Goal: Information Seeking & Learning: Learn about a topic

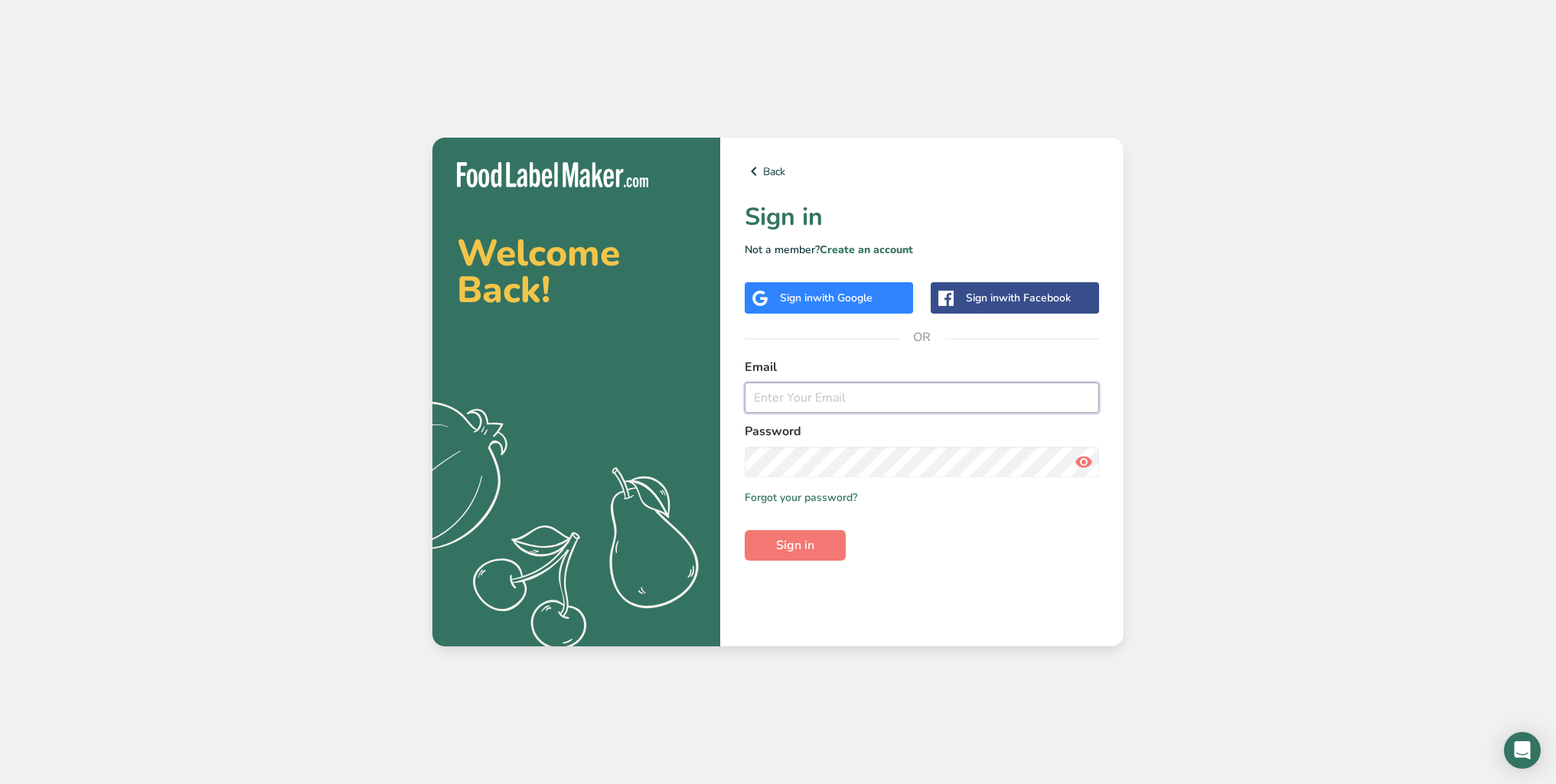
click at [782, 405] on input "email" at bounding box center [922, 398] width 355 height 31
type input "[PERSON_NAME][EMAIL_ADDRESS][DOMAIN_NAME]"
click at [819, 539] on button "Sign in" at bounding box center [795, 545] width 101 height 31
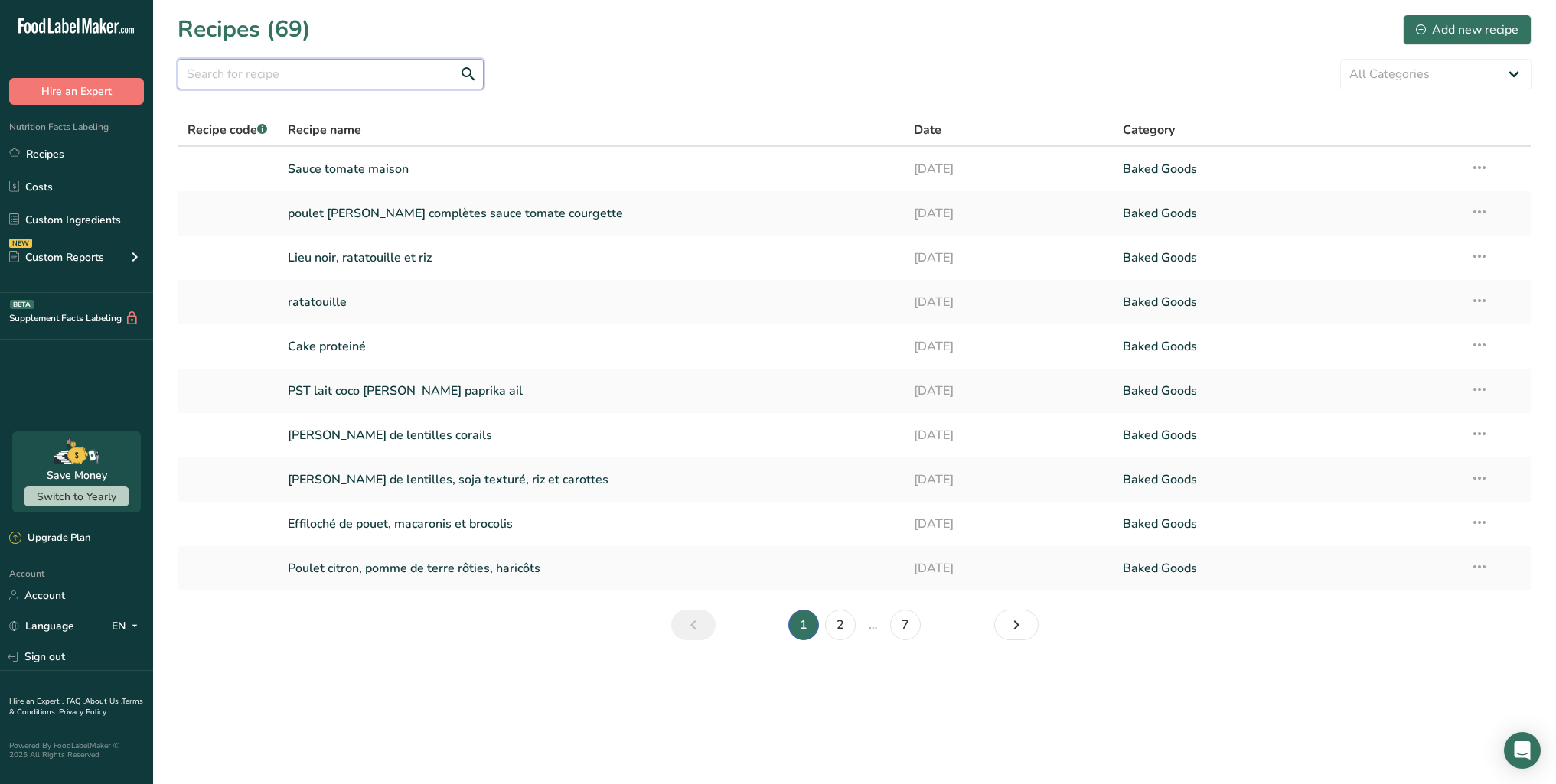
click at [394, 79] on input "text" at bounding box center [330, 74] width 306 height 31
click at [418, 68] on input "text" at bounding box center [330, 74] width 306 height 31
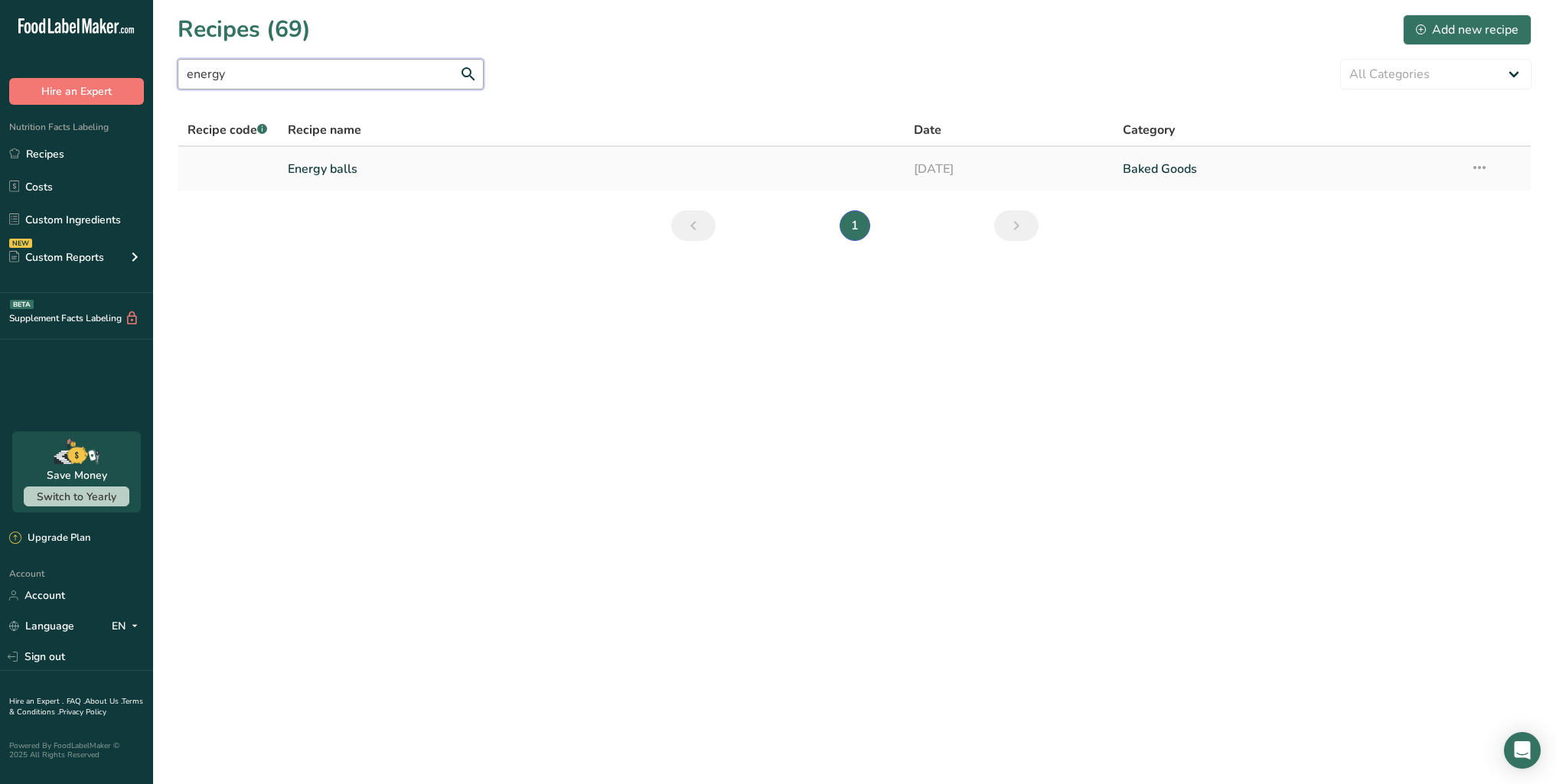
type input "energy"
click at [335, 170] on link "Energy balls" at bounding box center [592, 169] width 608 height 32
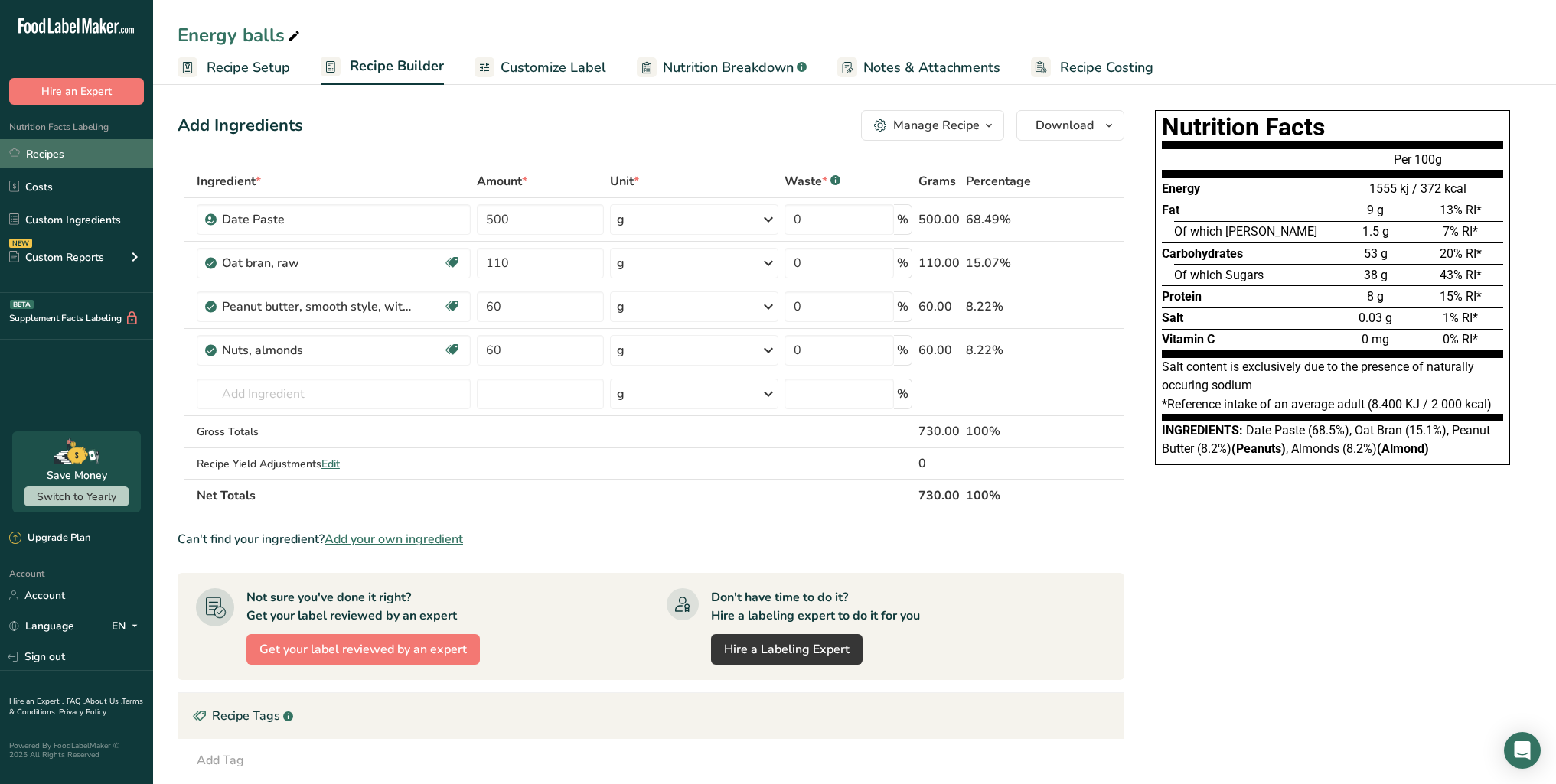
click at [58, 154] on link "Recipes" at bounding box center [76, 154] width 153 height 29
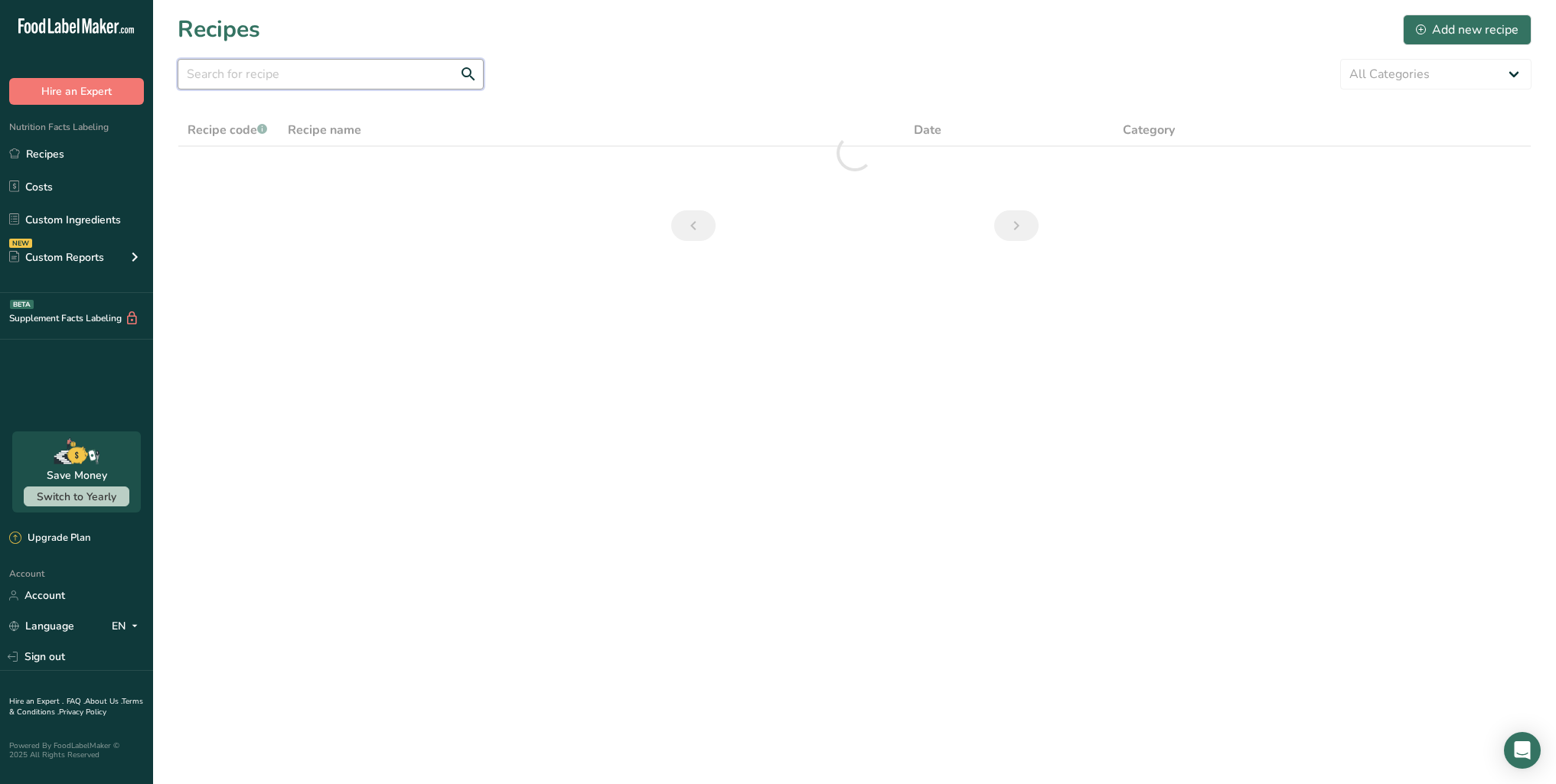
click at [213, 71] on input "text" at bounding box center [330, 74] width 306 height 31
click at [529, 68] on div "healty All Categories Baked Goods [GEOGRAPHIC_DATA] Confectionery Cooked Meals,…" at bounding box center [854, 74] width 1354 height 31
click at [348, 74] on input "healty" at bounding box center [330, 74] width 306 height 31
type input "h"
type input "snicker"
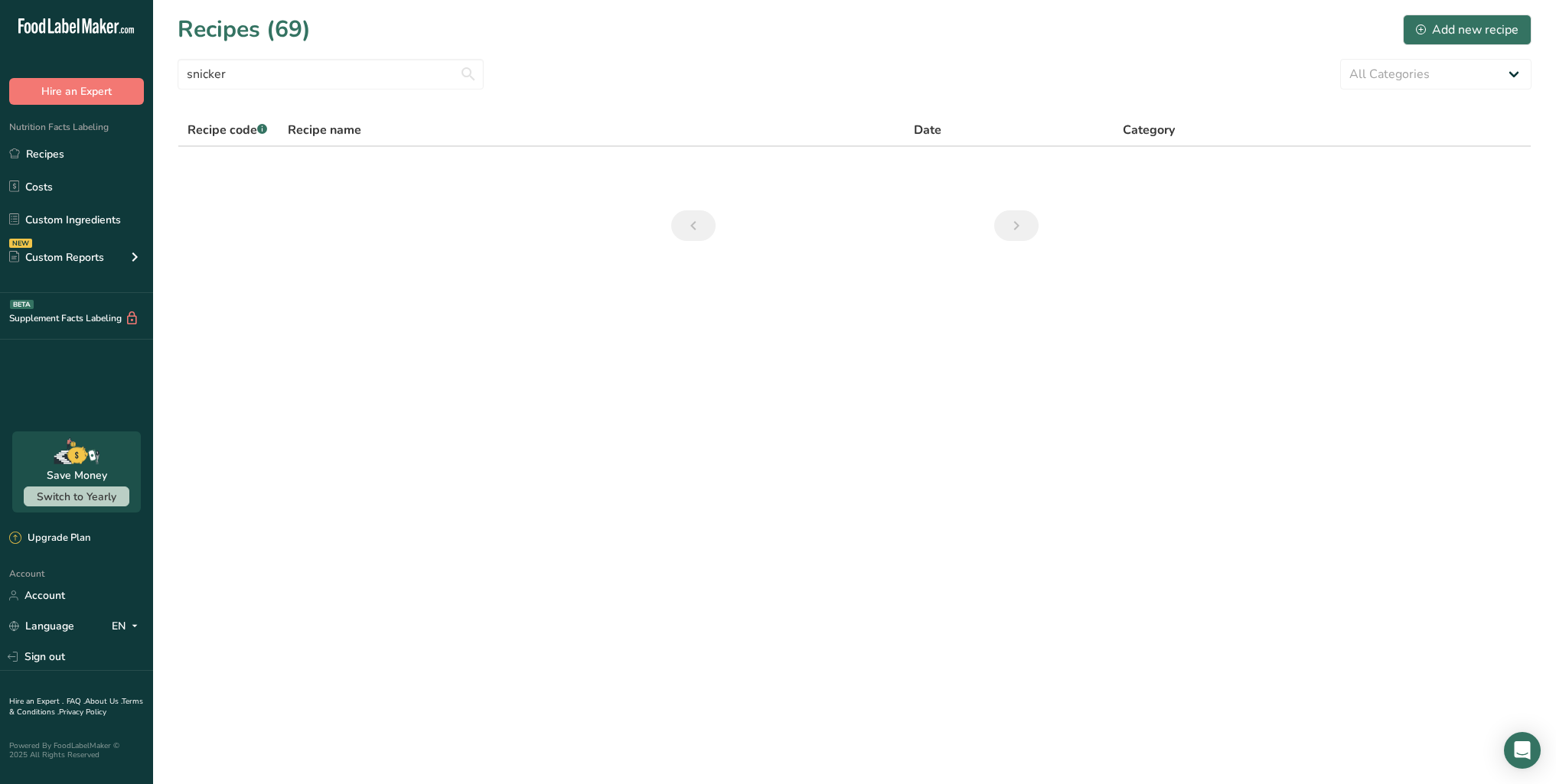
click at [706, 96] on section "Recipes (69) Add new recipe snicker All Categories Baked Goods [GEOGRAPHIC_DATA…" at bounding box center [854, 133] width 1403 height 265
drag, startPoint x: 333, startPoint y: 80, endPoint x: 0, endPoint y: 75, distance: 333.0
click at [0, 75] on div ".a-20{fill:#fff;} Hire an Expert Nutrition Facts Labeling Recipes Costs Custom …" at bounding box center [778, 392] width 1556 height 784
click at [40, 158] on link "Recipes" at bounding box center [76, 154] width 153 height 29
click at [42, 156] on link "Recipes" at bounding box center [76, 154] width 153 height 29
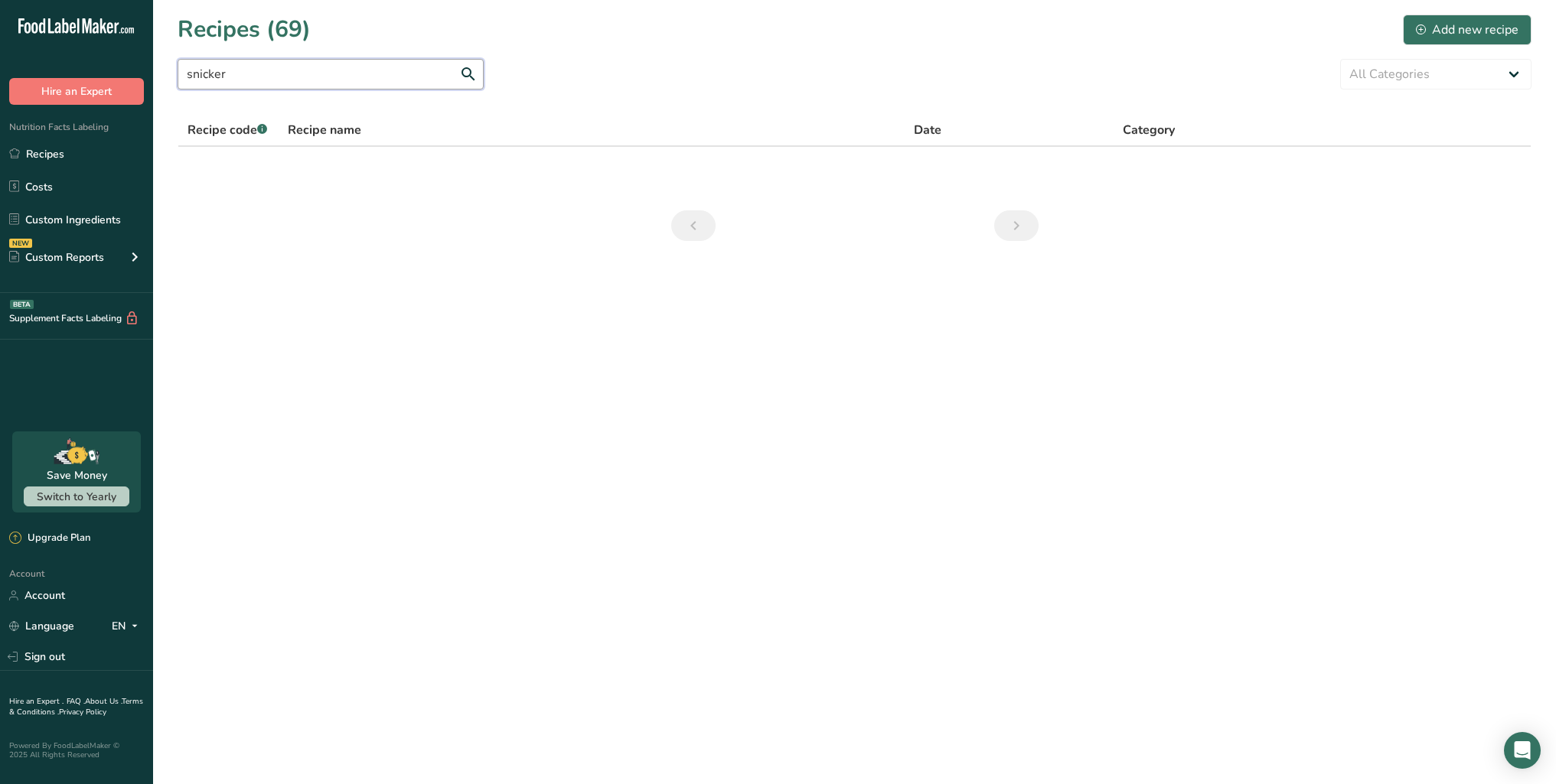
click at [290, 74] on input "snicker" at bounding box center [330, 74] width 306 height 31
click at [291, 85] on input "text" at bounding box center [330, 74] width 306 height 31
drag, startPoint x: 422, startPoint y: 71, endPoint x: 194, endPoint y: 70, distance: 228.0
click at [194, 70] on input "Healthy" at bounding box center [330, 74] width 306 height 31
type input "H"
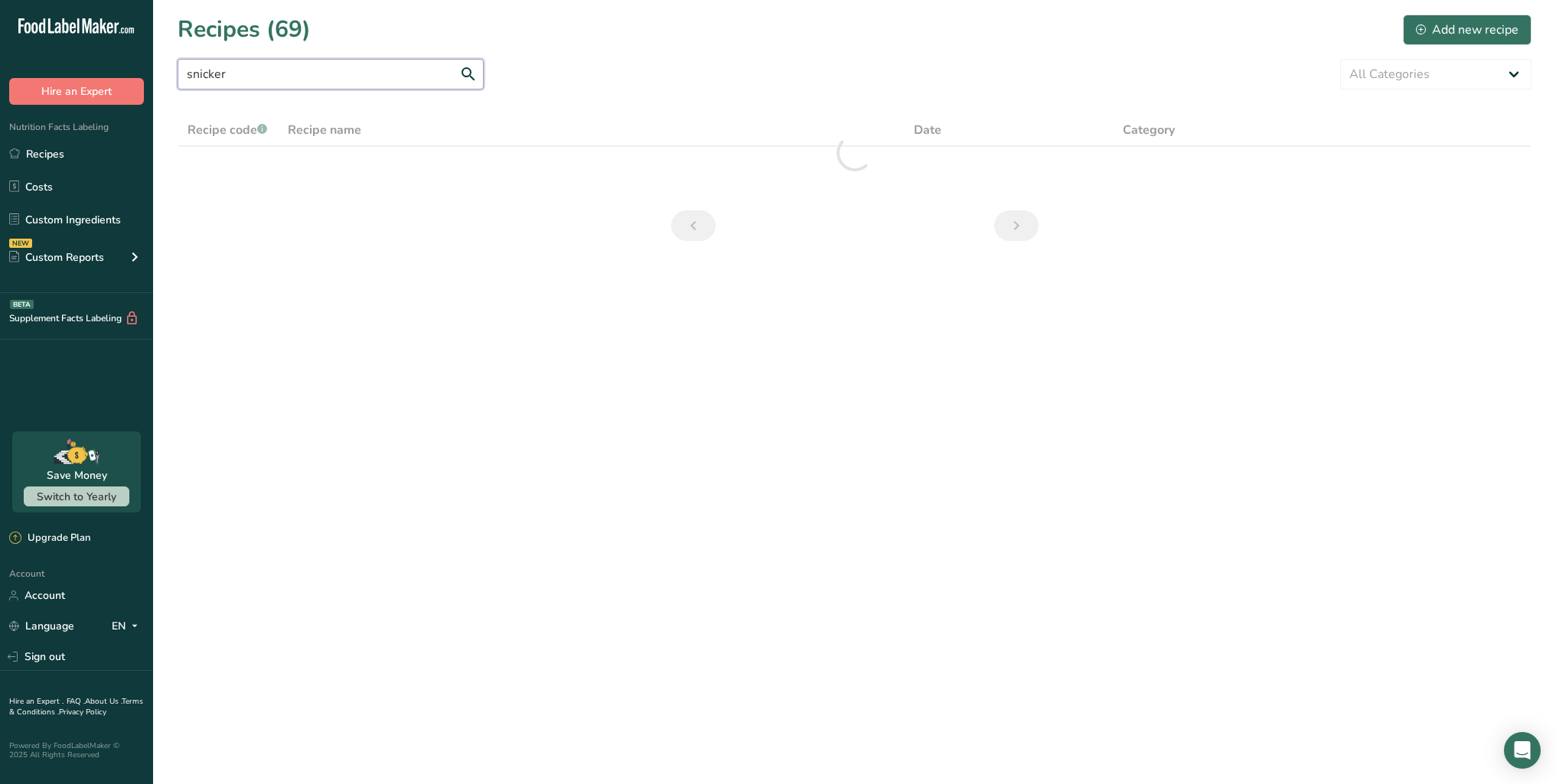
type input "snicker"
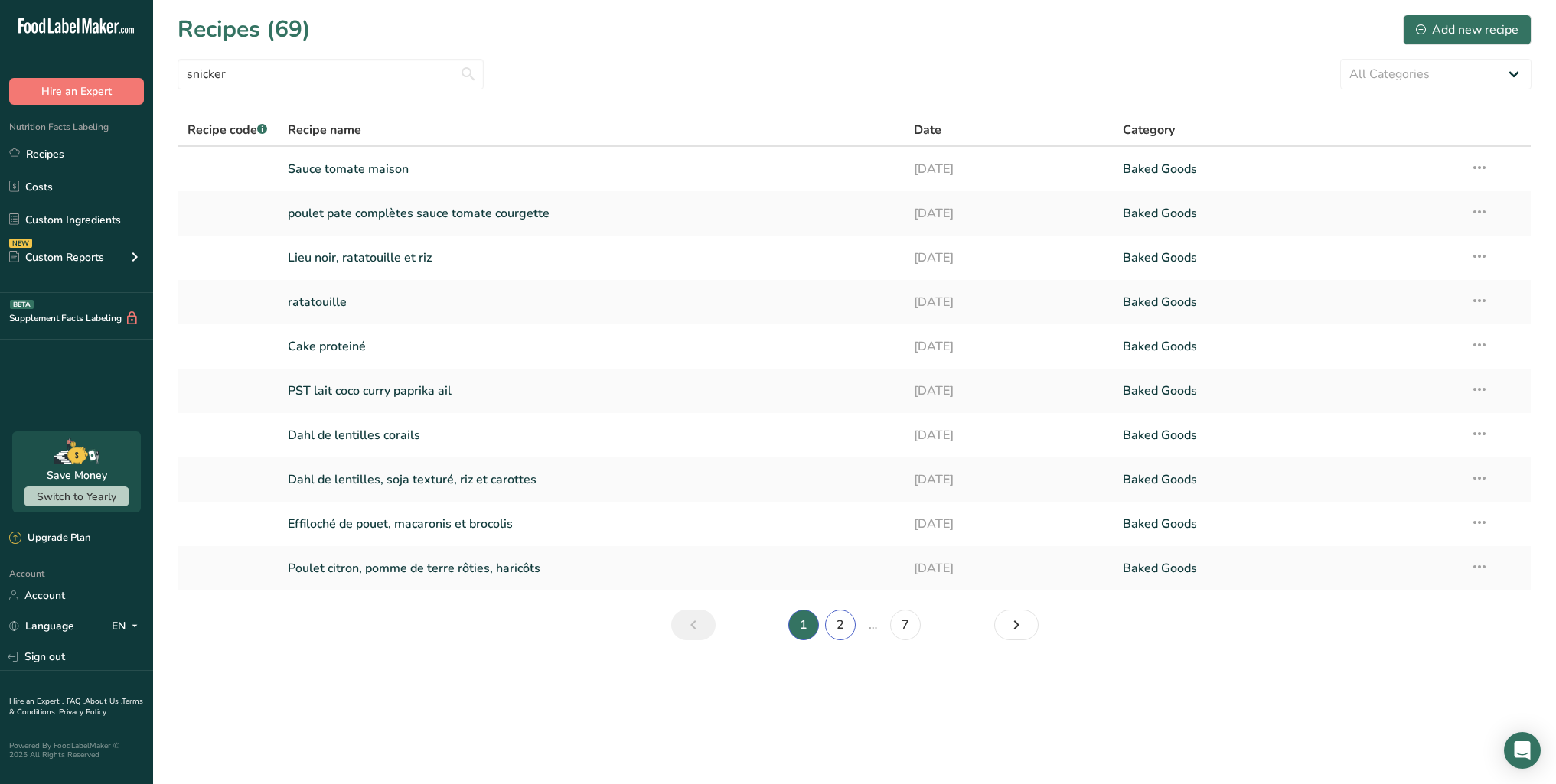
click at [836, 631] on link "2" at bounding box center [840, 625] width 31 height 31
